Goal: Information Seeking & Learning: Learn about a topic

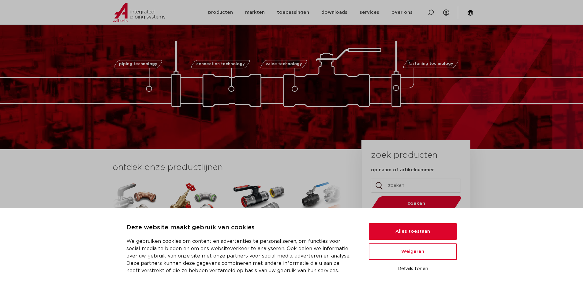
scroll to position [31, 0]
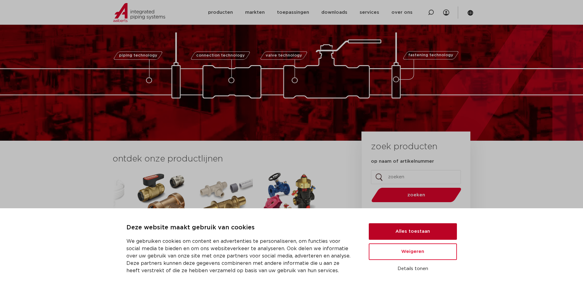
click at [401, 231] on button "Alles toestaan" at bounding box center [413, 231] width 88 height 17
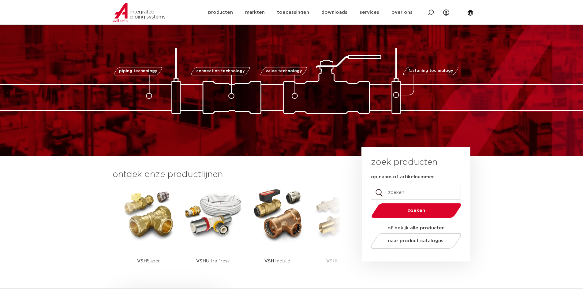
scroll to position [0, 0]
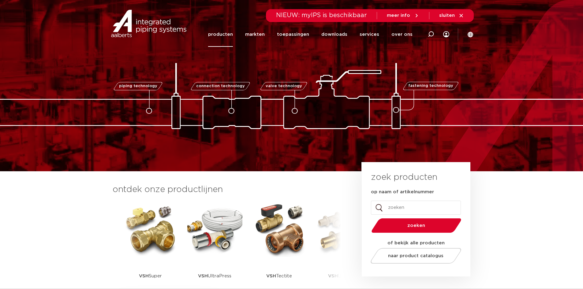
click at [227, 35] on link "producten" at bounding box center [220, 34] width 25 height 25
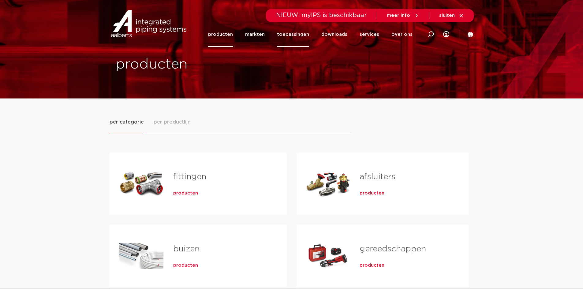
click at [306, 33] on link "toepassingen" at bounding box center [293, 34] width 32 height 25
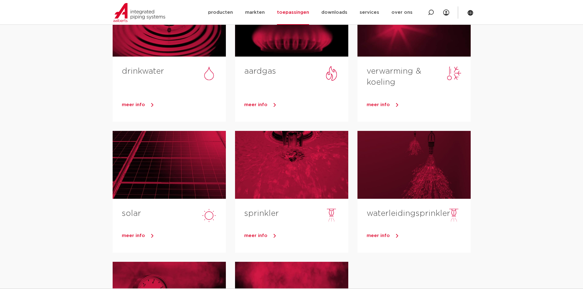
scroll to position [92, 0]
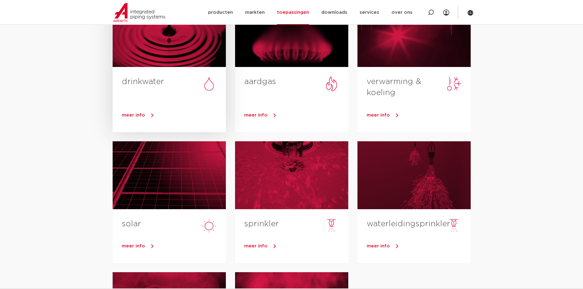
click at [143, 111] on link "meer info" at bounding box center [174, 115] width 104 height 9
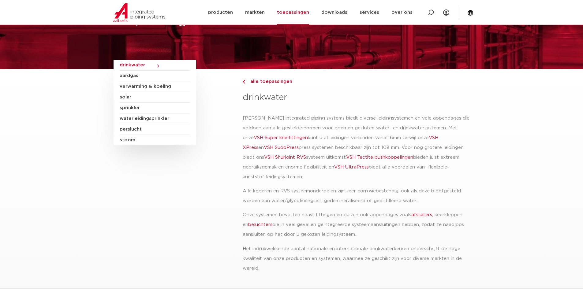
scroll to position [31, 0]
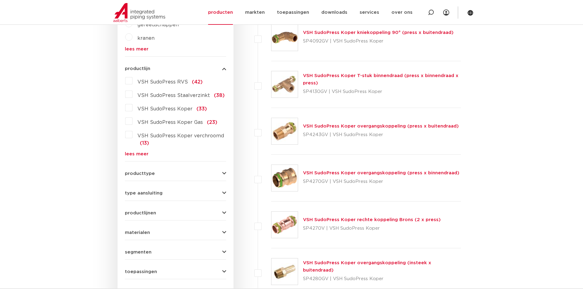
scroll to position [275, 0]
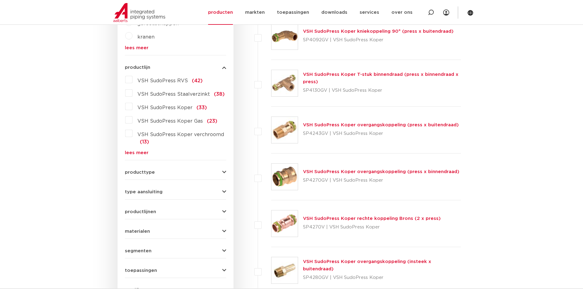
click at [136, 152] on link "lees meer" at bounding box center [175, 152] width 101 height 5
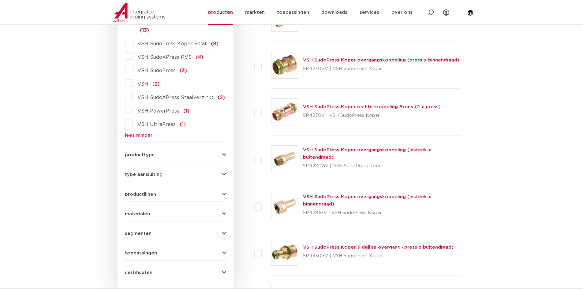
scroll to position [398, 0]
